Goal: Find specific page/section: Find specific page/section

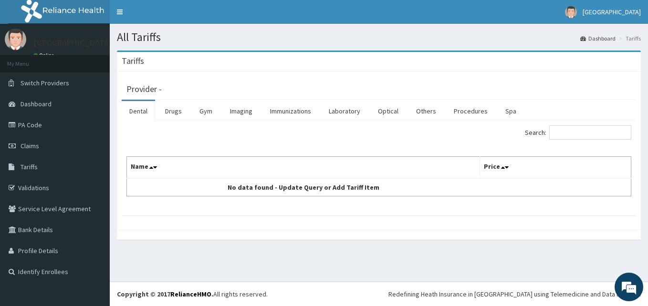
click at [249, 77] on div "Provider -" at bounding box center [379, 87] width 514 height 23
click at [31, 127] on link "PA Code" at bounding box center [55, 125] width 110 height 21
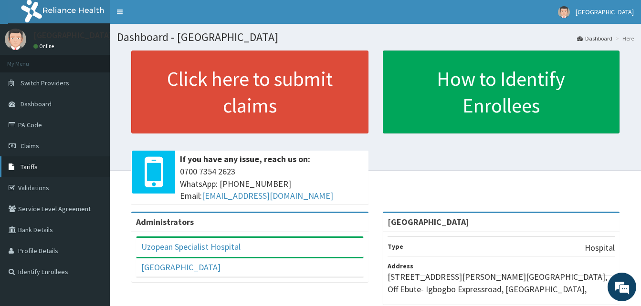
click at [31, 166] on span "Tariffs" at bounding box center [29, 167] width 17 height 9
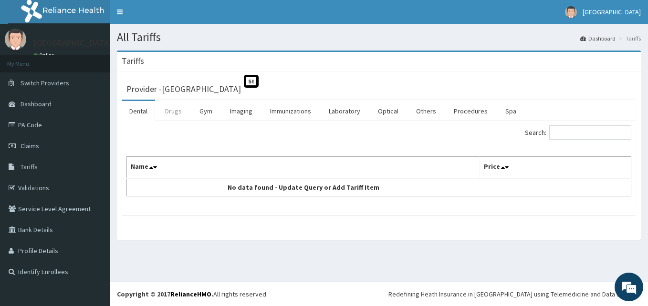
click at [177, 113] on link "Drugs" at bounding box center [173, 111] width 32 height 20
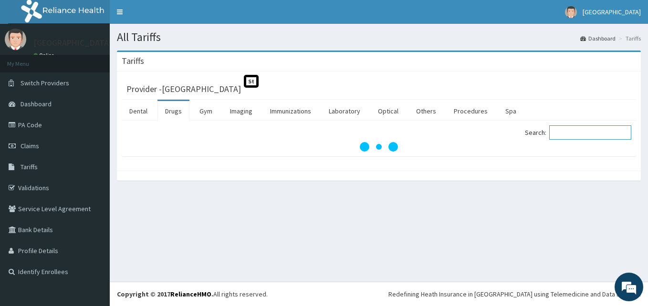
click at [583, 134] on input "Search:" at bounding box center [590, 133] width 82 height 14
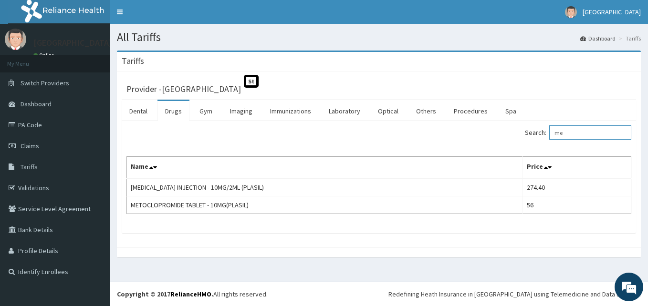
type input "m"
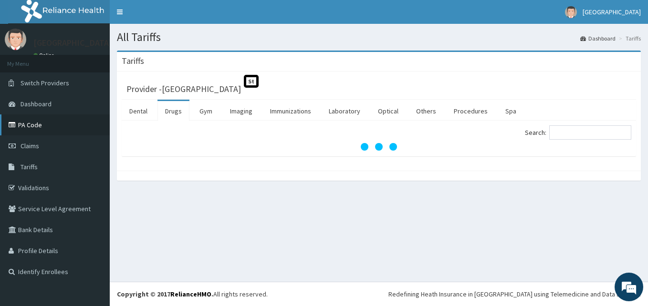
click at [26, 126] on link "PA Code" at bounding box center [55, 125] width 110 height 21
